Goal: Navigation & Orientation: Find specific page/section

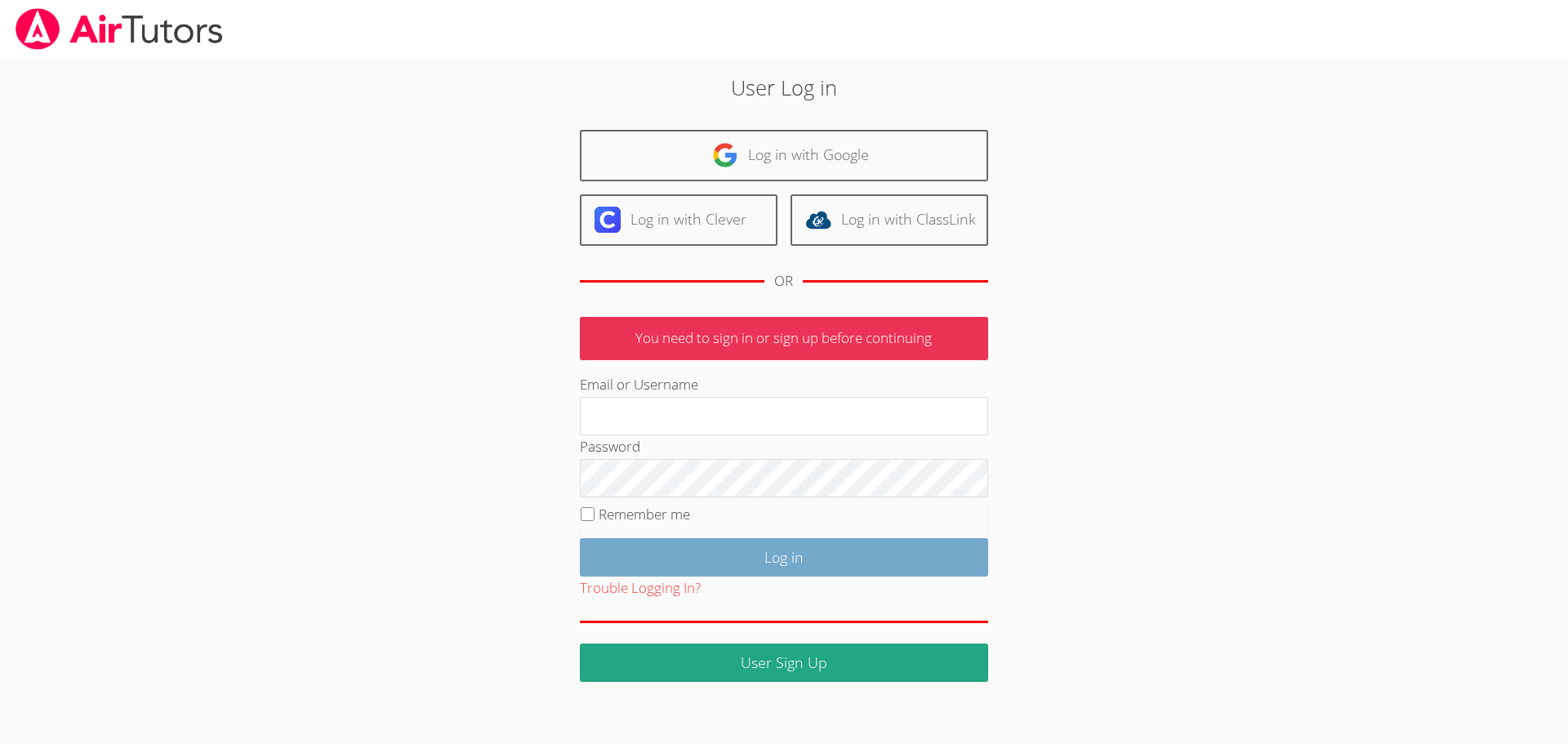
type input "[EMAIL_ADDRESS][DOMAIN_NAME]"
click at [756, 543] on input "Log in" at bounding box center [784, 557] width 409 height 39
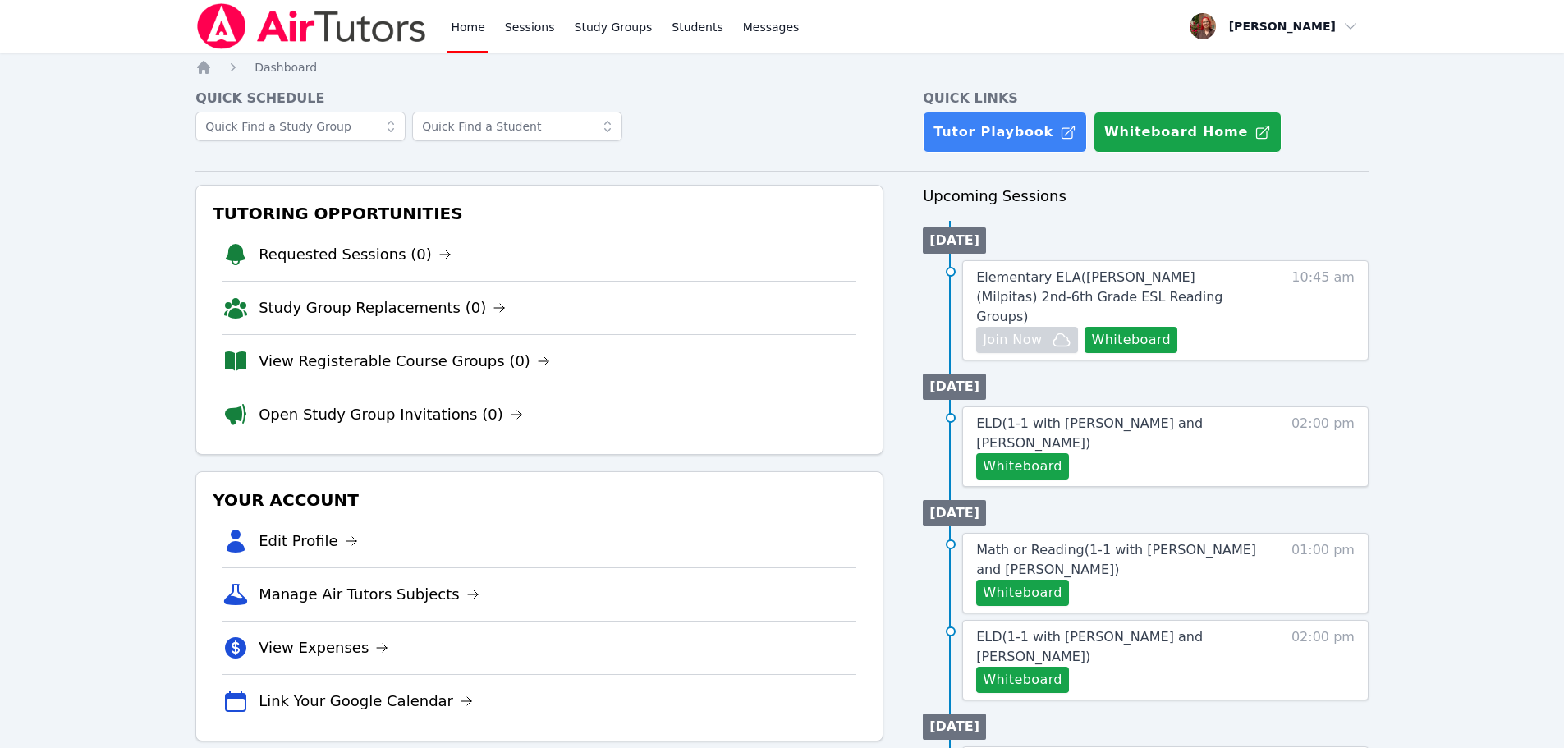
click at [300, 11] on img at bounding box center [311, 26] width 232 height 46
click at [285, 41] on img at bounding box center [311, 26] width 232 height 46
click at [319, 9] on img at bounding box center [311, 26] width 232 height 46
click at [286, 31] on img at bounding box center [311, 26] width 232 height 46
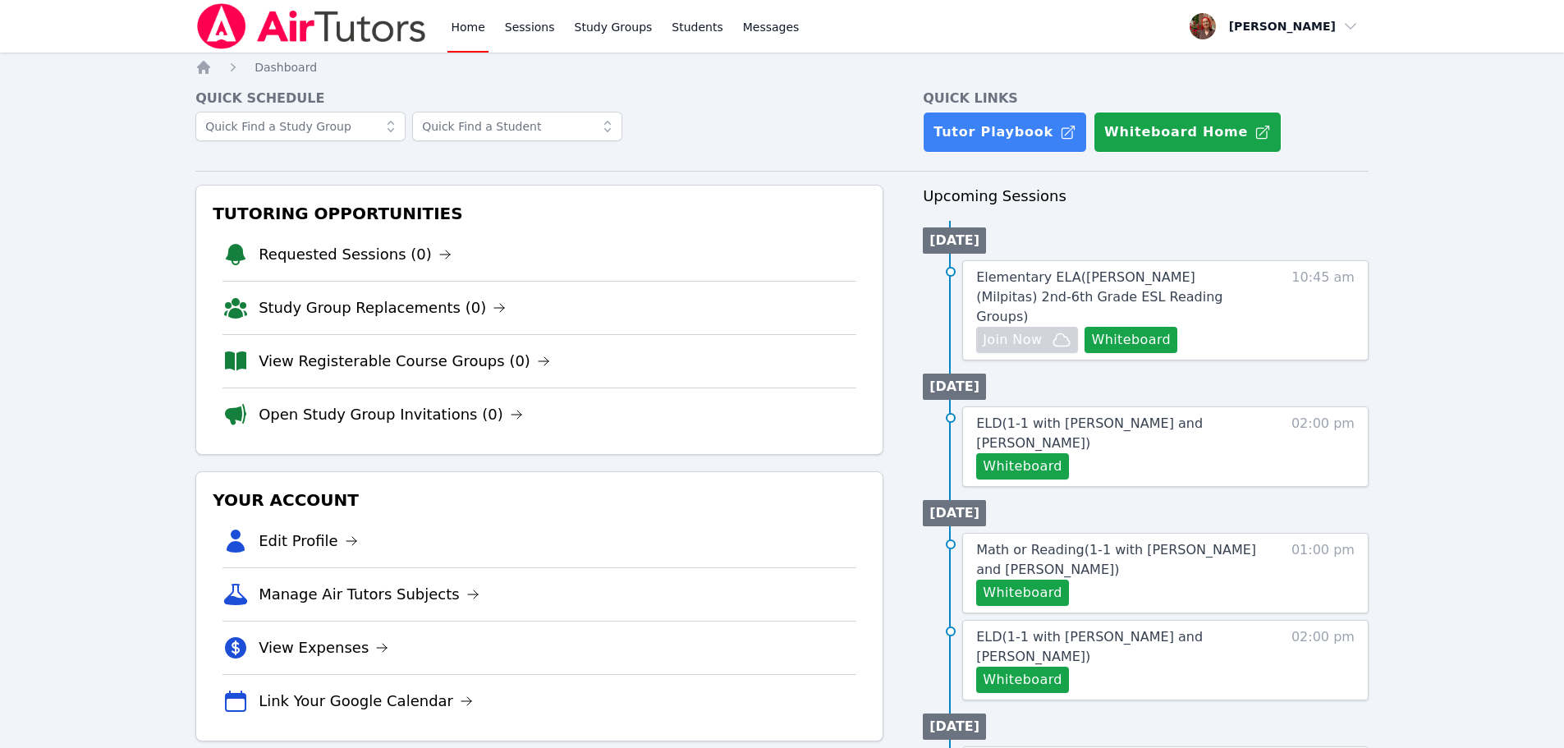
click at [282, 33] on img at bounding box center [311, 26] width 232 height 46
